Goal: Check status: Check status

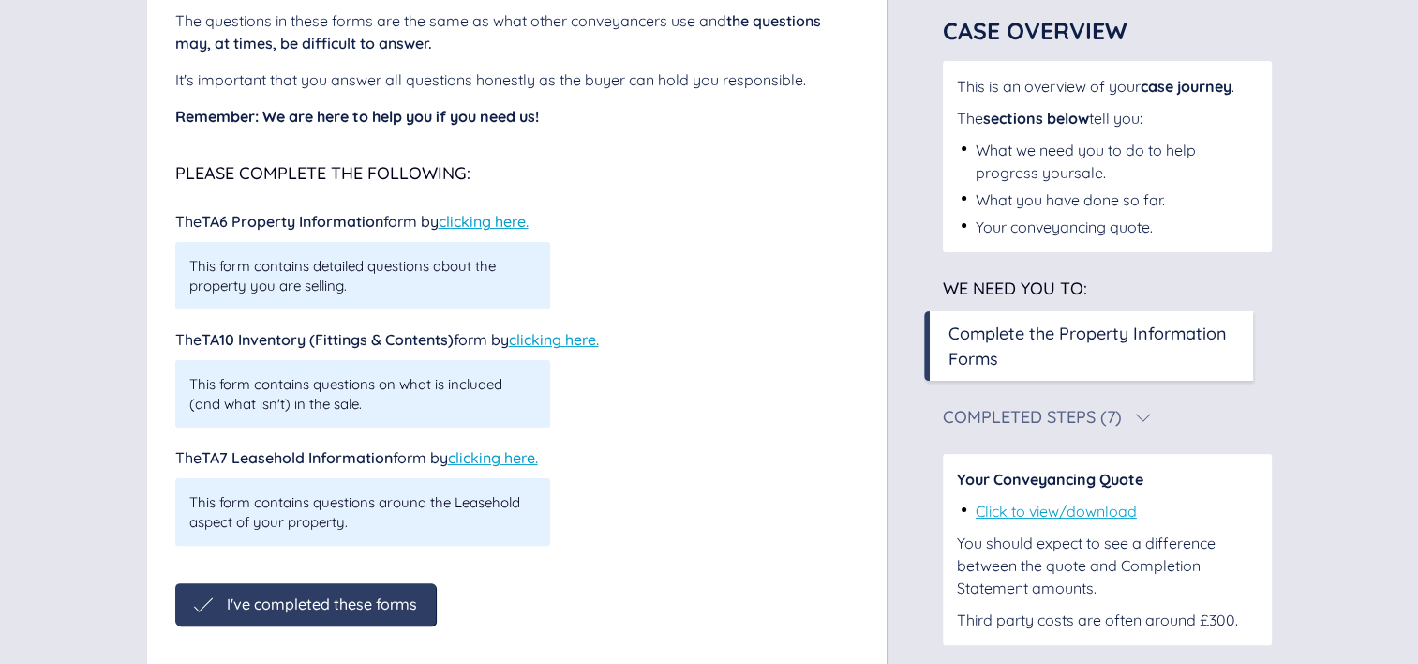
scroll to position [403, 0]
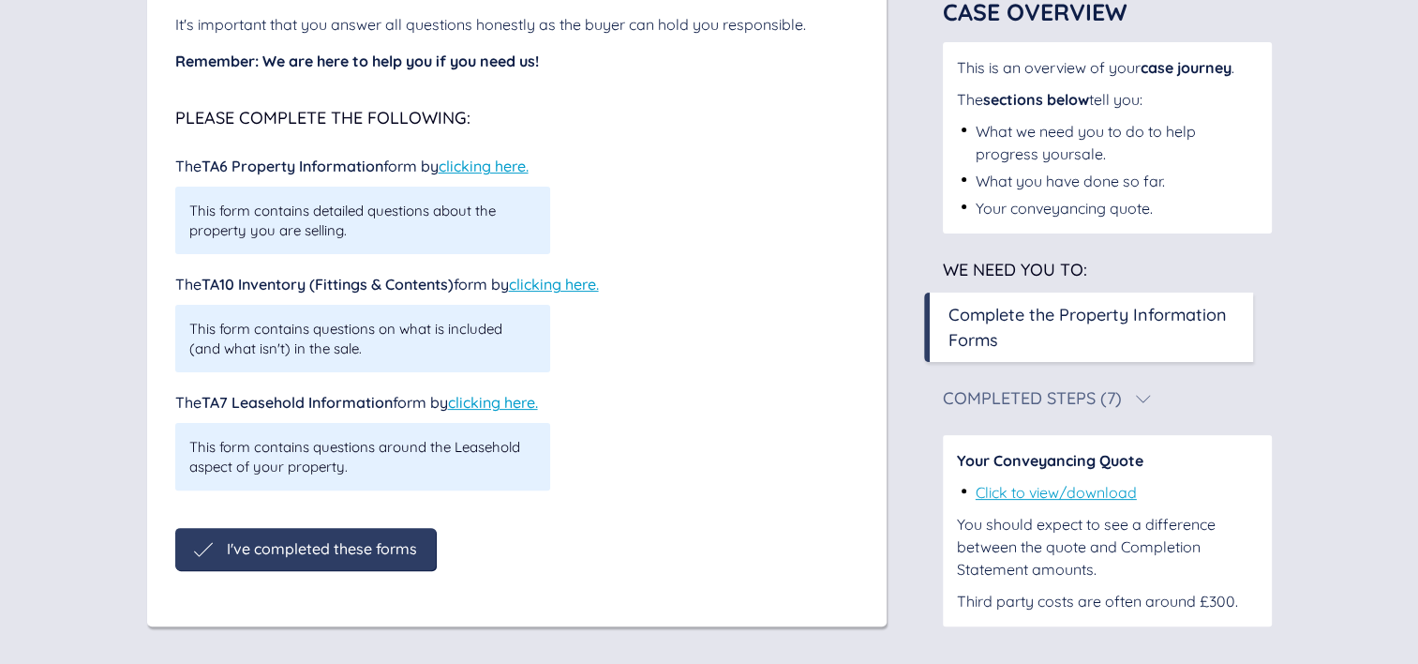
click at [296, 547] on span "I've completed these forms" at bounding box center [322, 548] width 190 height 17
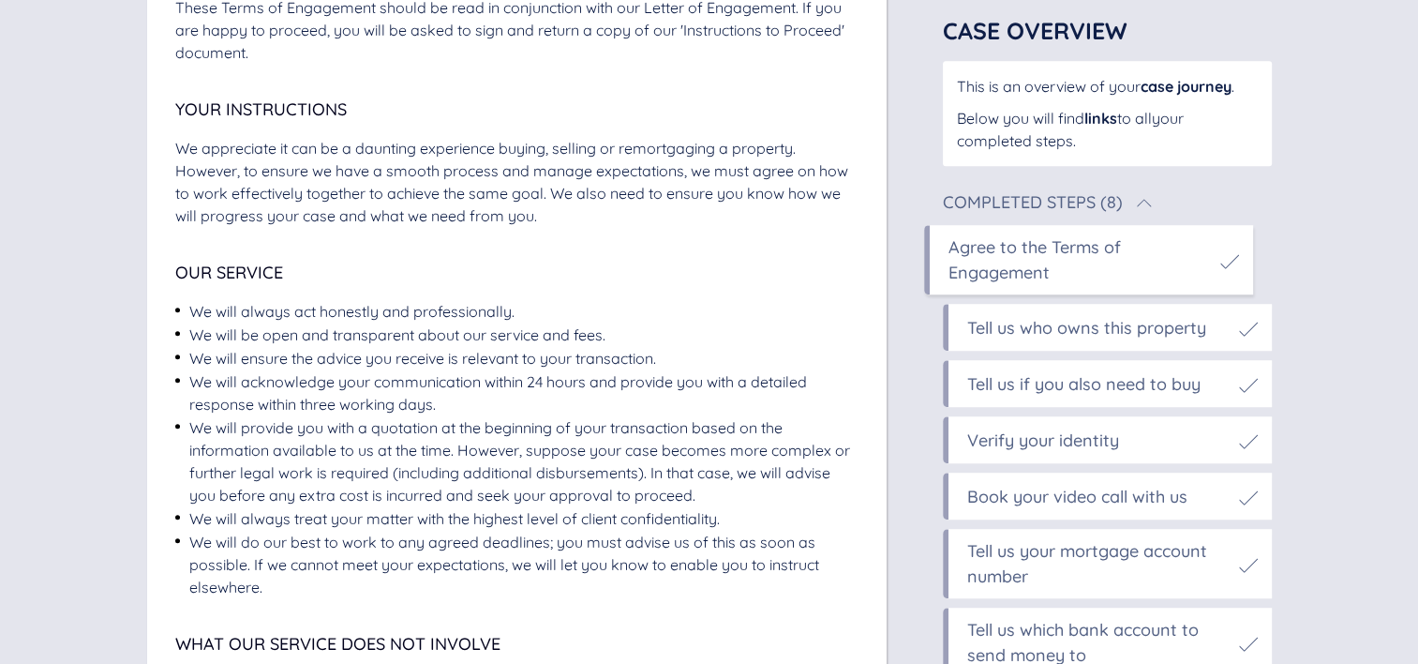
scroll to position [830, 0]
click at [1020, 387] on div "Tell us if you also need to buy" at bounding box center [1083, 383] width 233 height 25
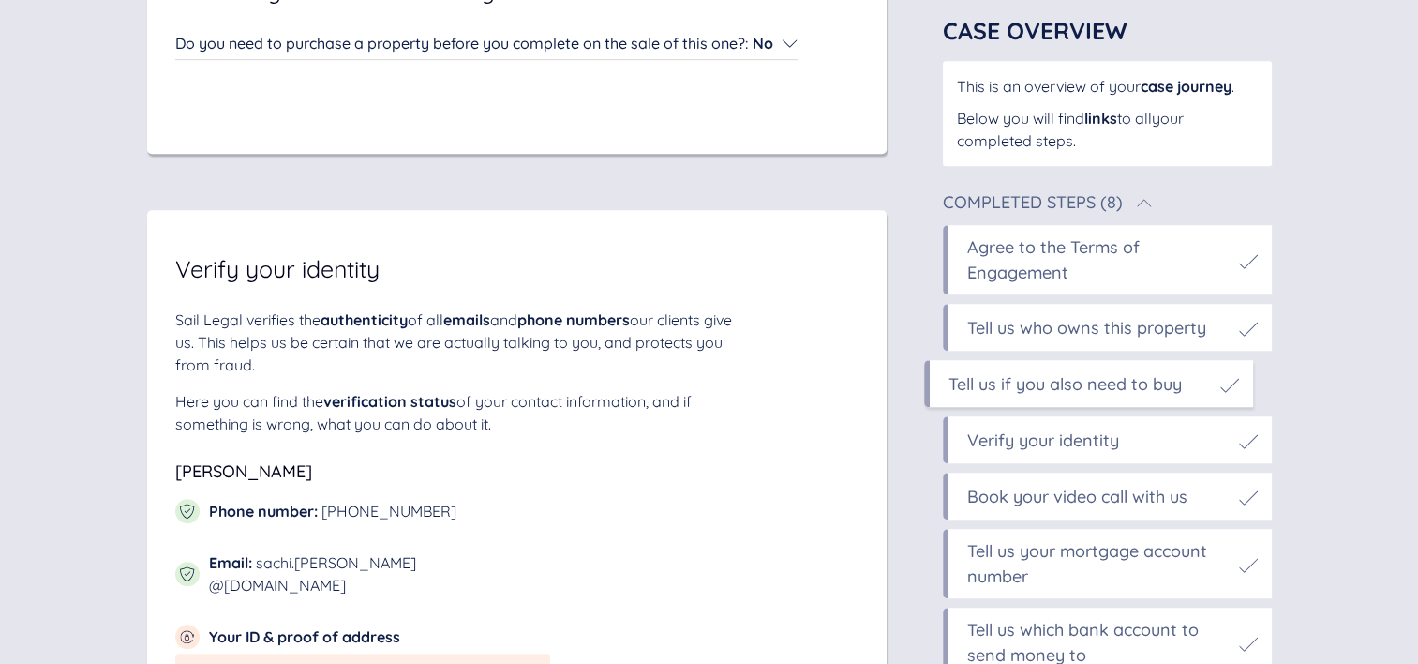
click at [1008, 583] on div "Tell us your mortgage account number" at bounding box center [1098, 563] width 262 height 51
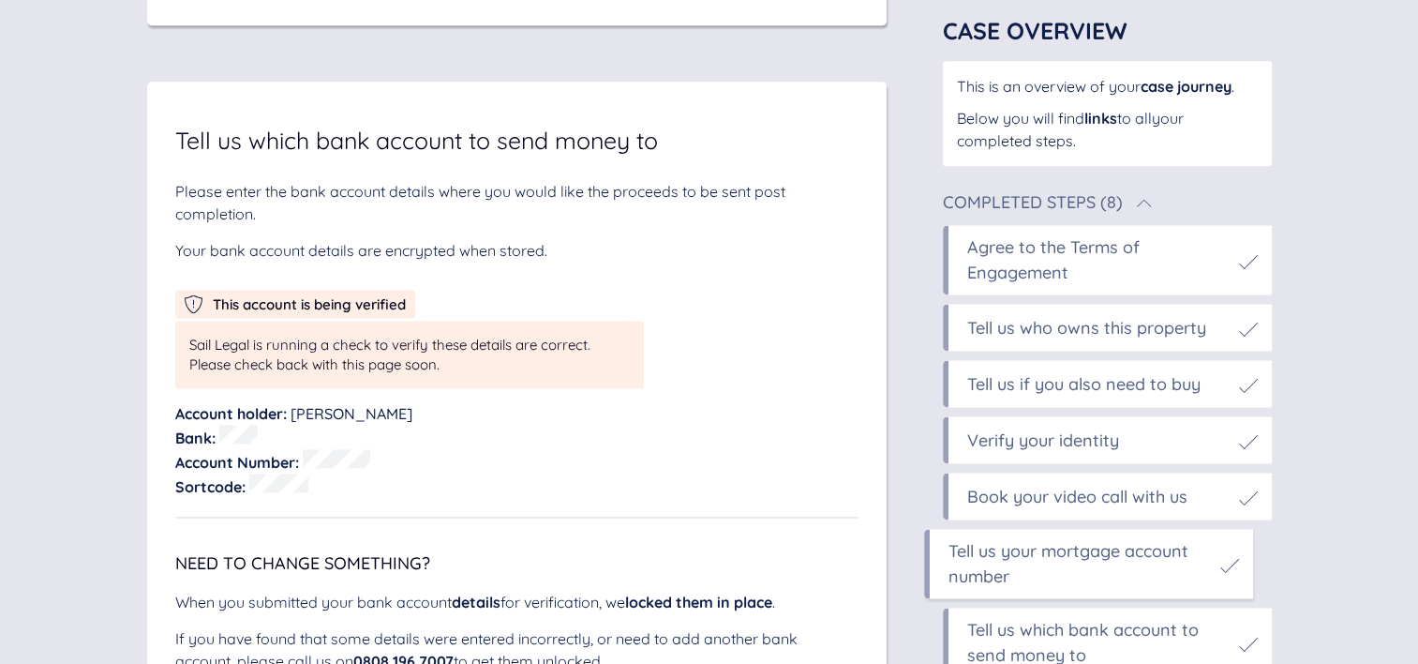
scroll to position [9574, 0]
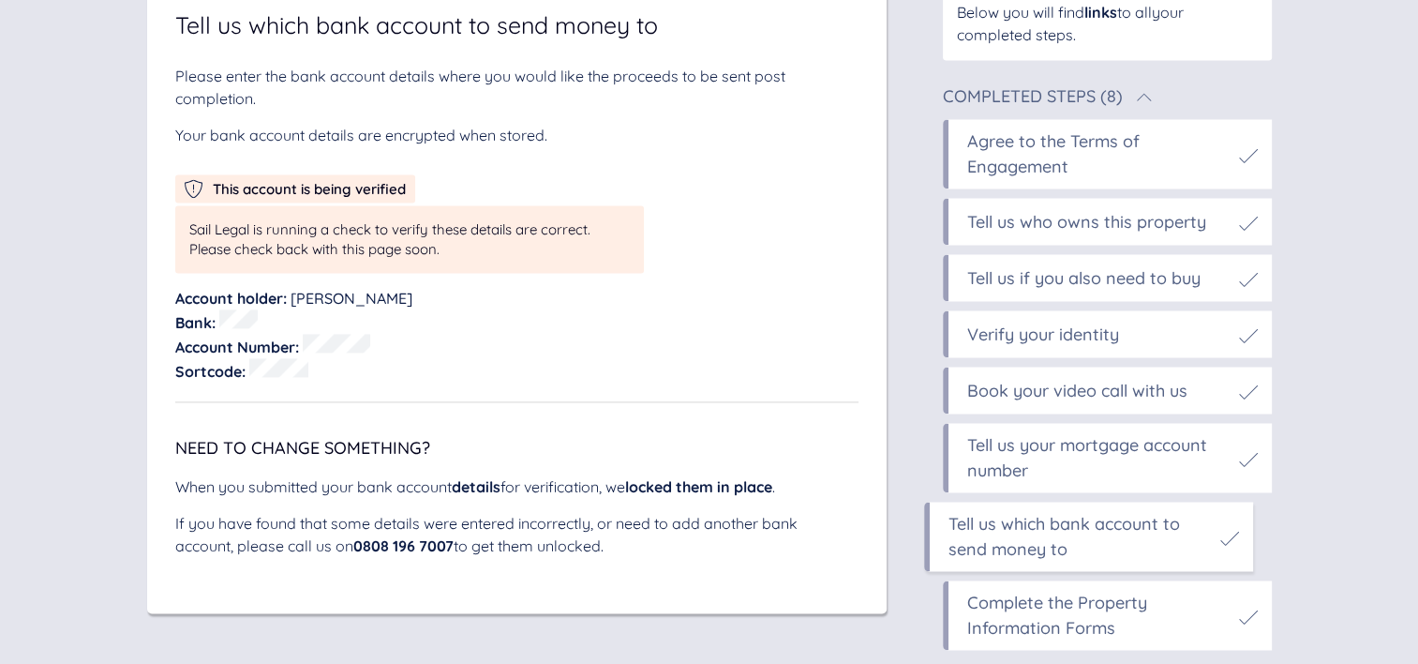
scroll to position [9695, 0]
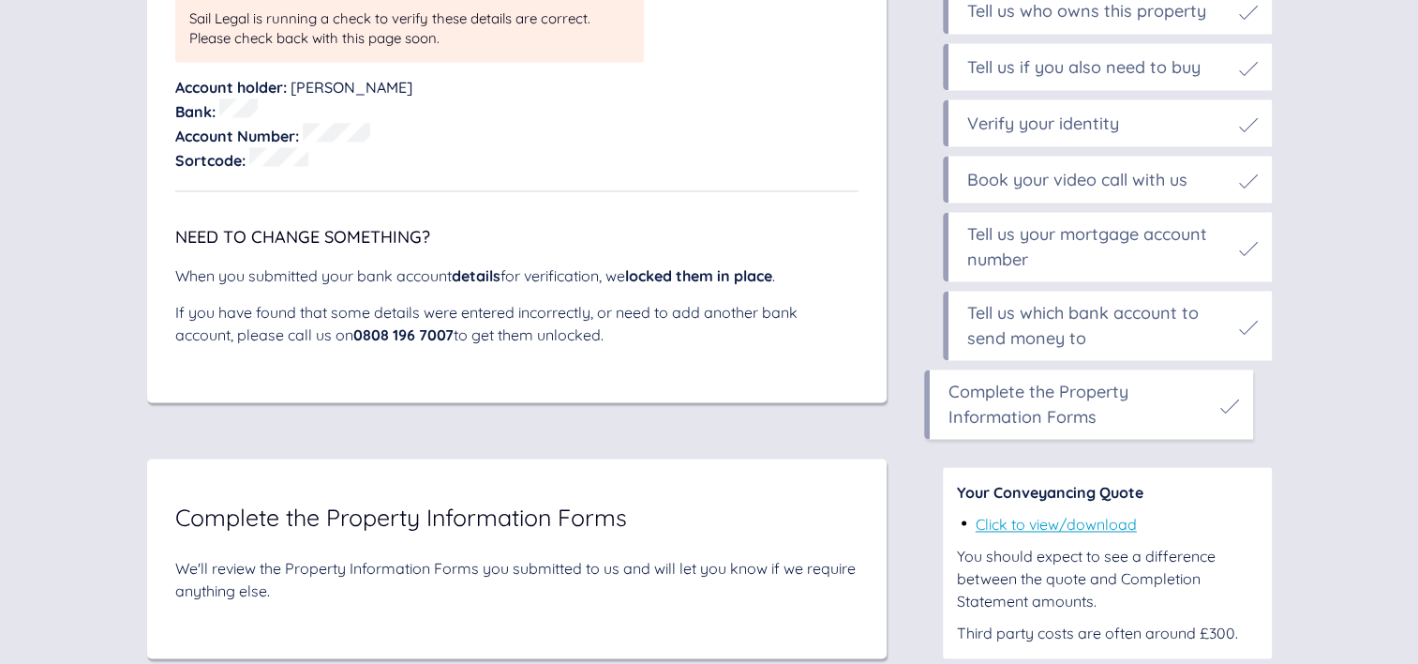
scroll to position [9977, 0]
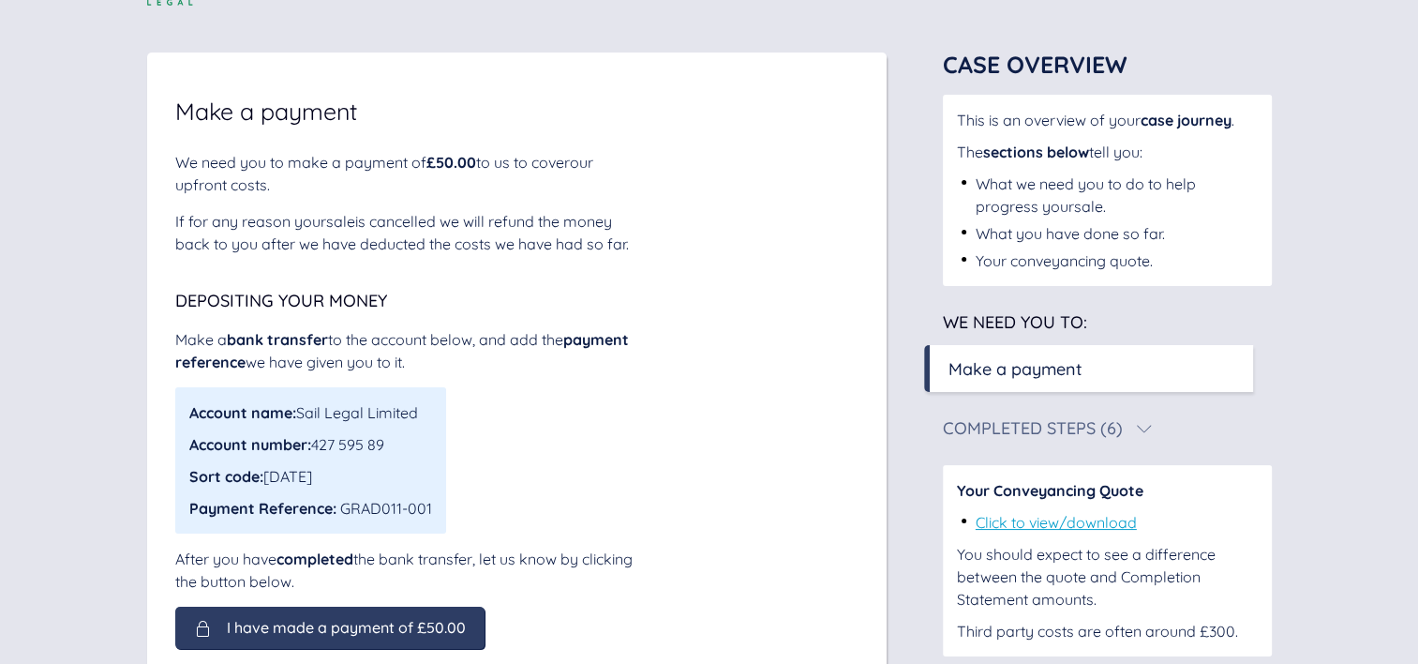
scroll to position [89, 0]
